Goal: Find specific fact: Find specific page/section

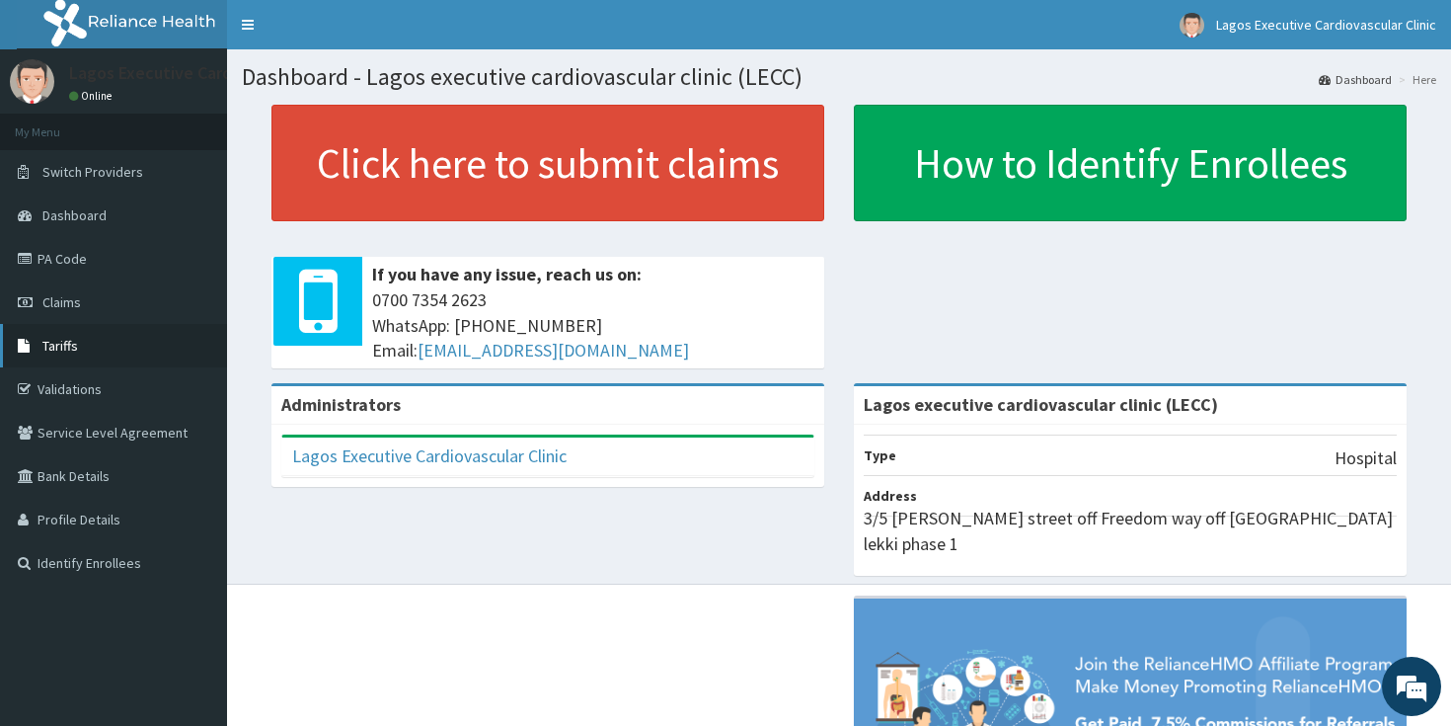
click at [110, 340] on link "Tariffs" at bounding box center [113, 345] width 227 height 43
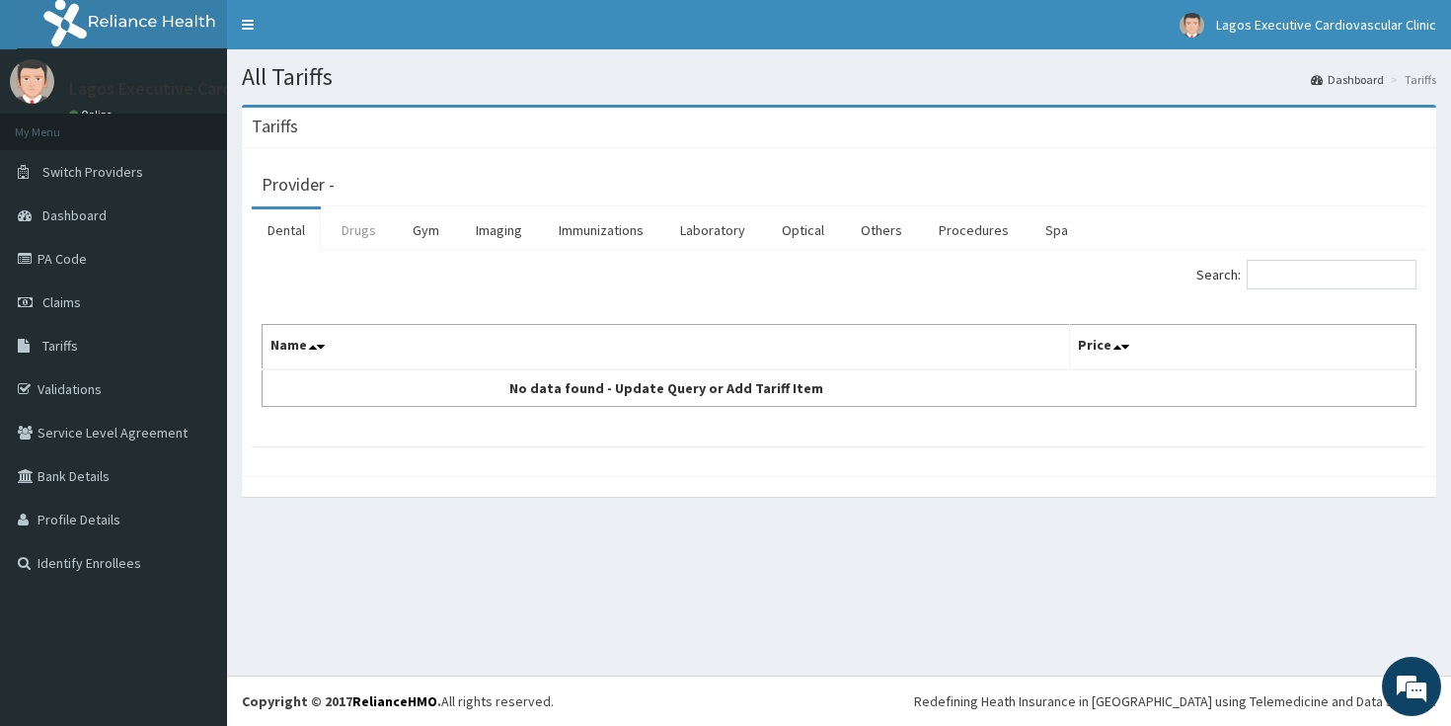
click at [349, 237] on link "Drugs" at bounding box center [359, 229] width 66 height 41
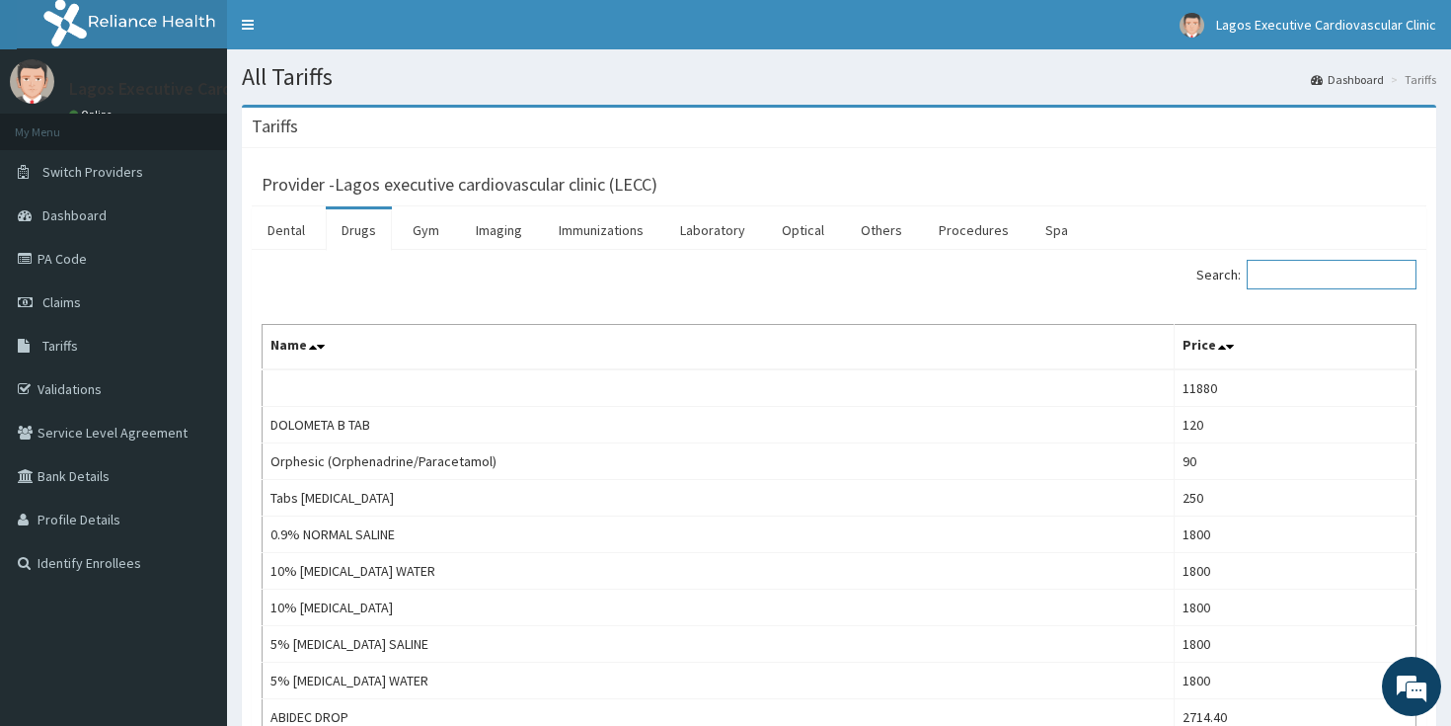
click at [1335, 275] on input "Search:" at bounding box center [1332, 275] width 170 height 30
paste input "[MEDICAL_DATA]"
type input "[MEDICAL_DATA]"
